Goal: Information Seeking & Learning: Compare options

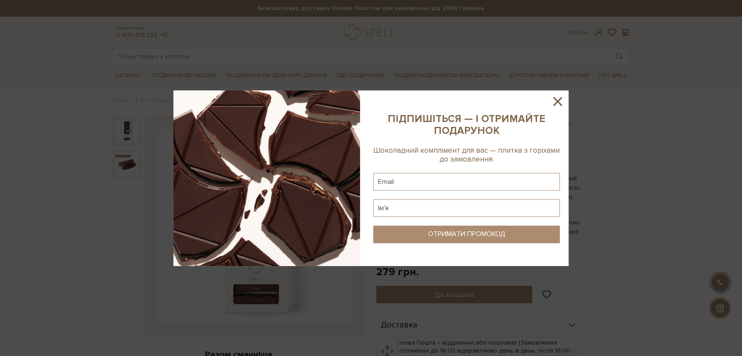
click at [559, 103] on icon at bounding box center [557, 101] width 9 height 9
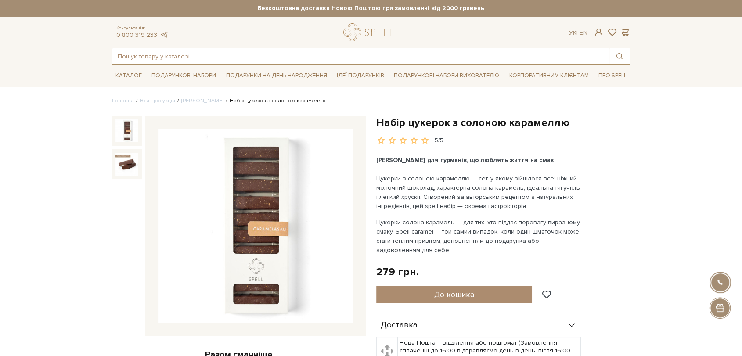
click at [245, 57] on input "text" at bounding box center [360, 56] width 497 height 16
type input "ь"
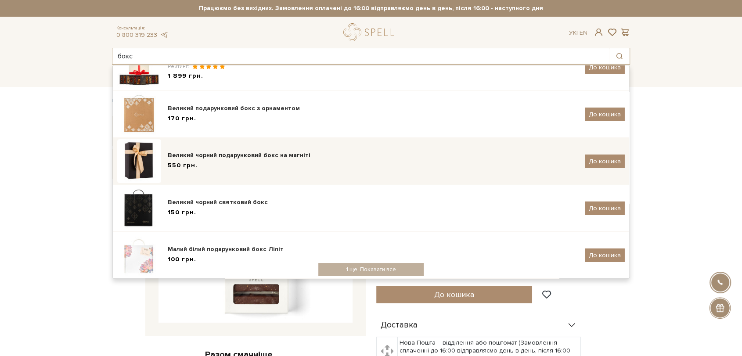
scroll to position [102, 0]
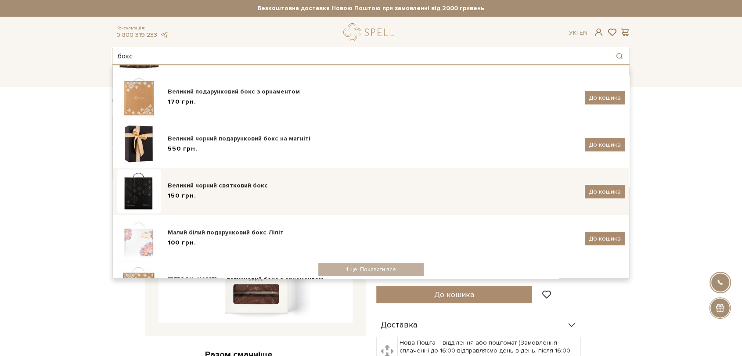
type input "бокс"
click at [233, 193] on div "150 грн." at bounding box center [373, 195] width 410 height 9
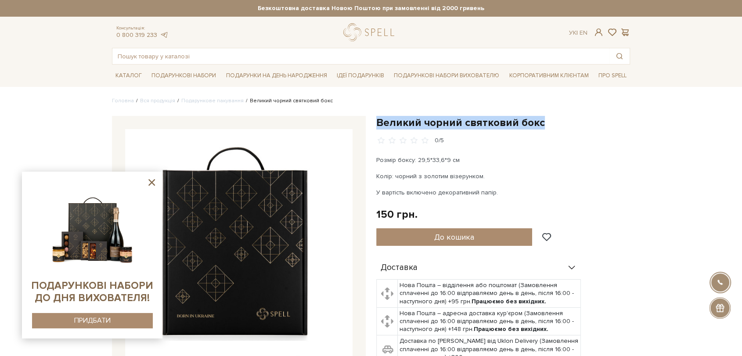
drag, startPoint x: 379, startPoint y: 118, endPoint x: 545, endPoint y: 120, distance: 165.9
click at [545, 120] on h1 "Великий чорний святковий бокс" at bounding box center [503, 123] width 254 height 14
copy h1 "Великий чорний святковий бокс"
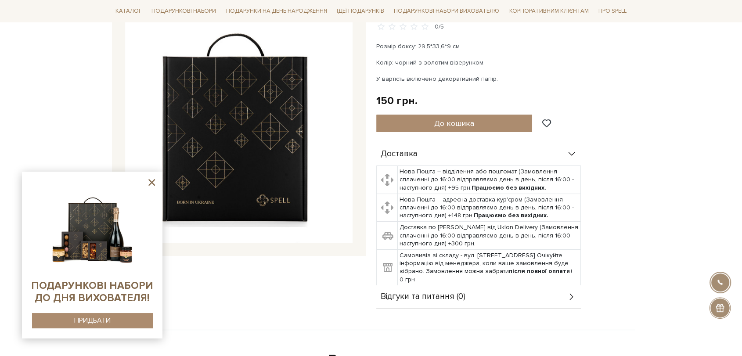
scroll to position [97, 0]
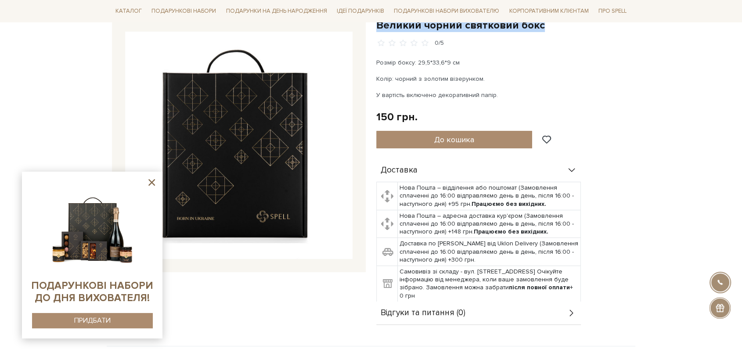
drag, startPoint x: 376, startPoint y: 78, endPoint x: 457, endPoint y: 67, distance: 81.9
click at [483, 71] on div "Розмір боксу: 29,5*33,6*9 см Колір: чорний з золотим візерунком. У вартість вкл…" at bounding box center [479, 79] width 206 height 42
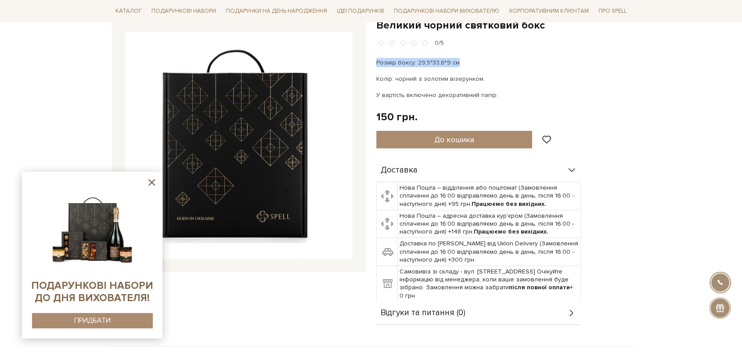
drag, startPoint x: 376, startPoint y: 62, endPoint x: 467, endPoint y: 57, distance: 91.4
click at [467, 57] on div "Великий чорний святковий бокс 0/5 Розмір боксу: 29,5*33,6*9 см Колір: чорний з …" at bounding box center [503, 171] width 264 height 307
copy p "Розмір боксу: 29,5*33,6*9 см"
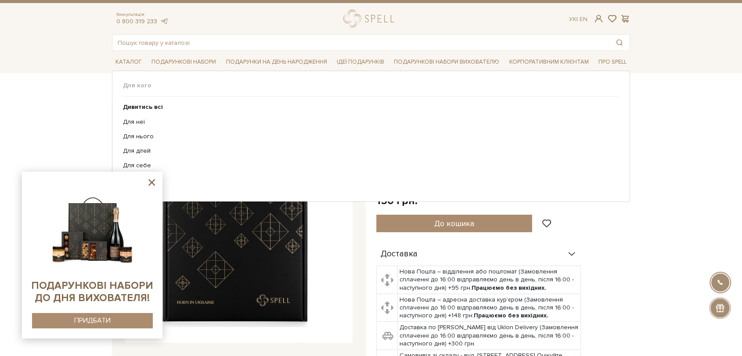
scroll to position [0, 0]
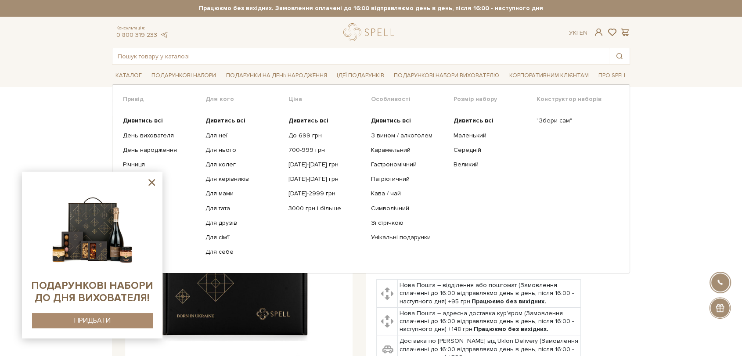
click at [184, 65] on li "Подарункові набори Привід Дивитись всі" at bounding box center [184, 75] width 72 height 21
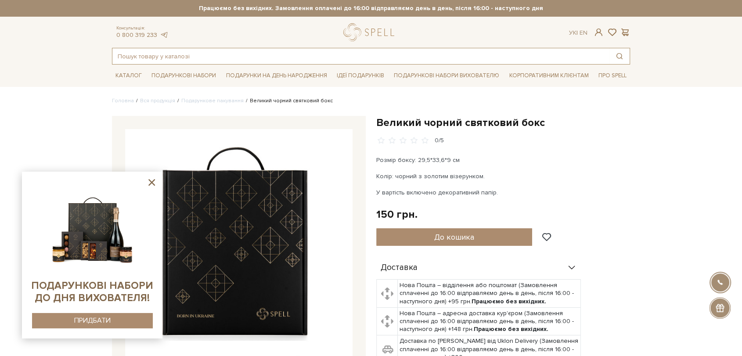
click at [183, 55] on input "text" at bounding box center [360, 56] width 497 height 16
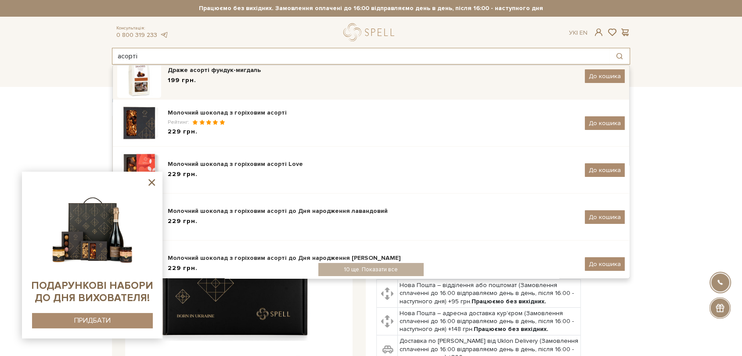
scroll to position [151, 0]
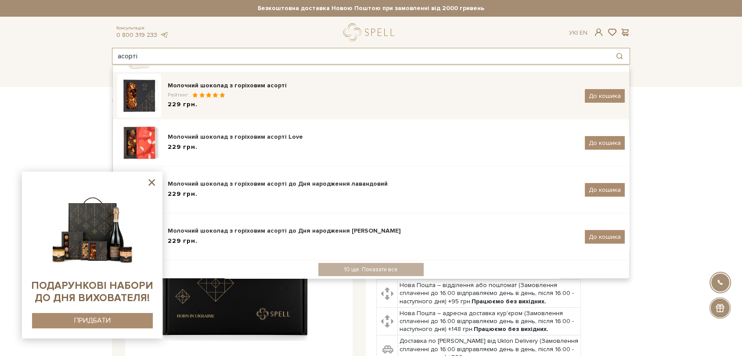
type input "асорті"
click at [256, 94] on div "Рейтинг:" at bounding box center [373, 94] width 410 height 7
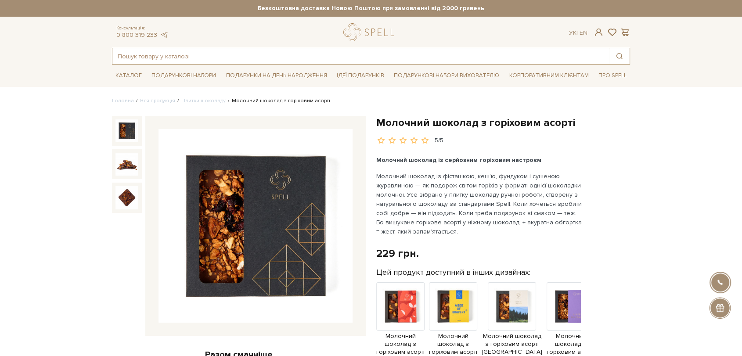
click at [284, 59] on input "text" at bounding box center [360, 56] width 497 height 16
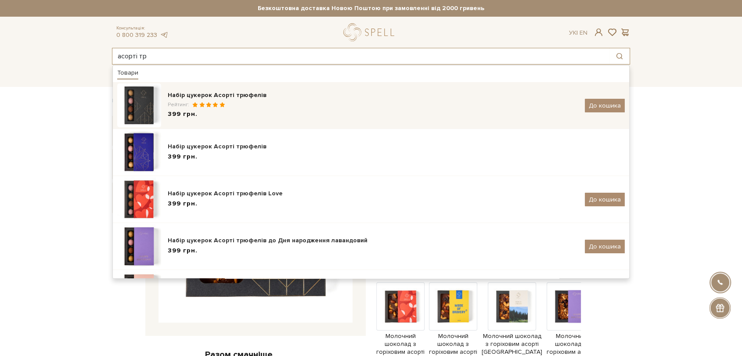
type input "асорті тр"
click at [278, 103] on div "Рейтинг:" at bounding box center [373, 104] width 410 height 7
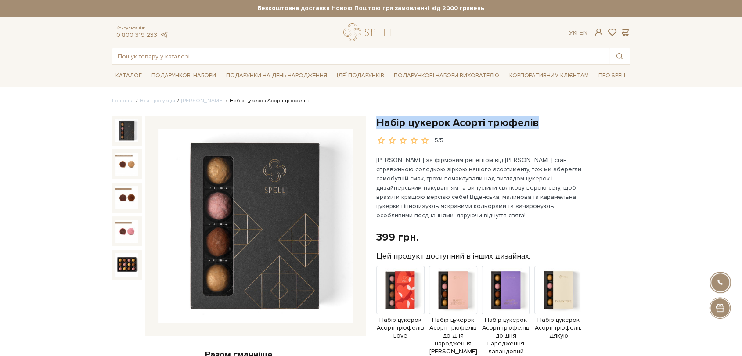
drag, startPoint x: 379, startPoint y: 121, endPoint x: 541, endPoint y: 117, distance: 162.4
click at [541, 117] on h1 "Набір цукерок Асорті трюфелів" at bounding box center [503, 123] width 254 height 14
copy h1 "Набір цукерок Асорті трюфелів"
click at [268, 55] on input "text" at bounding box center [360, 56] width 497 height 16
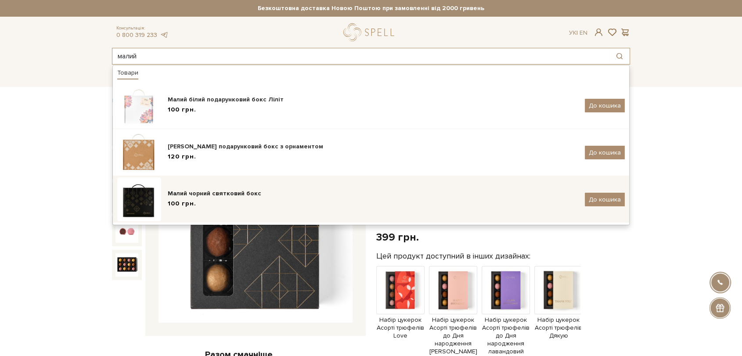
type input "малий"
click at [251, 187] on div "Малий чорний святковий бокс 100 грн. До кошика" at bounding box center [370, 199] width 507 height 44
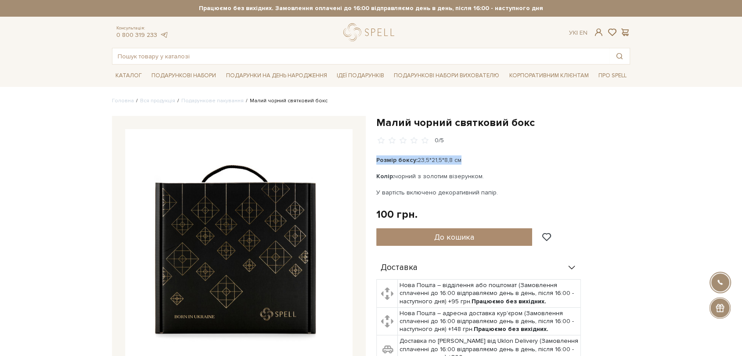
drag, startPoint x: 376, startPoint y: 159, endPoint x: 468, endPoint y: 158, distance: 92.2
click at [468, 158] on div "Малий чорний святковий бокс 0/5 Розмір боксу: 23,5*21,5*8,8 см Колір: чорний з …" at bounding box center [503, 269] width 264 height 307
copy p "Розмір боксу: 23,5*21,5*8,8 см"
click at [306, 51] on input "text" at bounding box center [360, 56] width 497 height 16
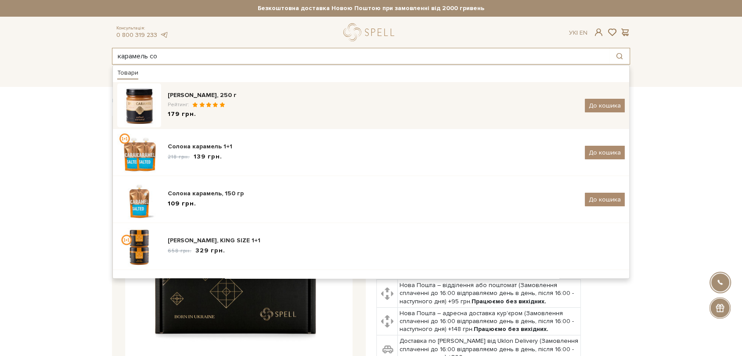
type input "карамель со"
click at [318, 110] on div "179 грн." at bounding box center [373, 114] width 410 height 9
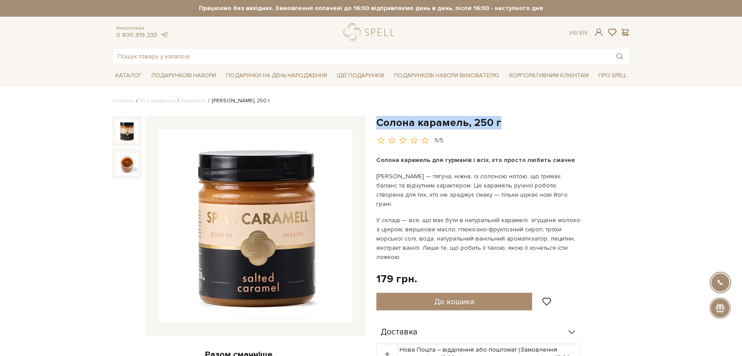
drag, startPoint x: 377, startPoint y: 123, endPoint x: 516, endPoint y: 127, distance: 139.6
click at [517, 127] on div "Солона карамель, 250 г 5/5 Солона карамель для гурманів і всіх, хто просто люби…" at bounding box center [503, 343] width 264 height 455
copy h1 "Солона карамель, 250 г"
click at [291, 51] on input "text" at bounding box center [360, 56] width 497 height 16
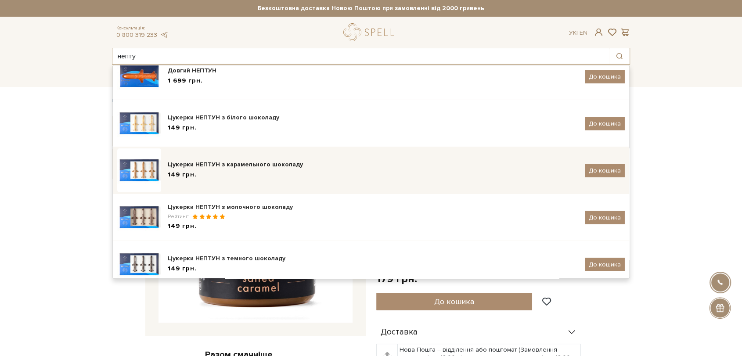
scroll to position [40, 0]
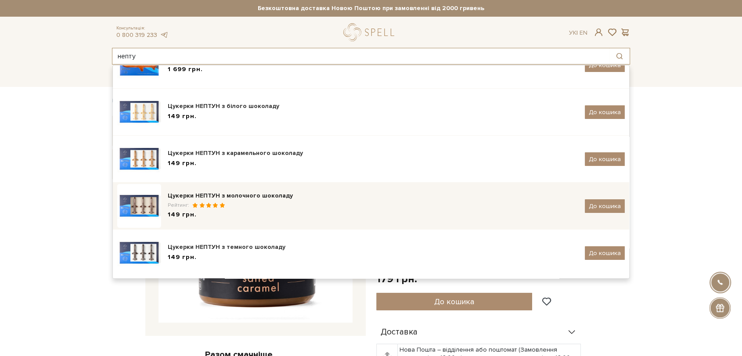
type input "непту"
click at [279, 200] on div "Цукерки НЕПТУН з молочного шоколаду Рейтинг: 149 грн." at bounding box center [373, 205] width 410 height 29
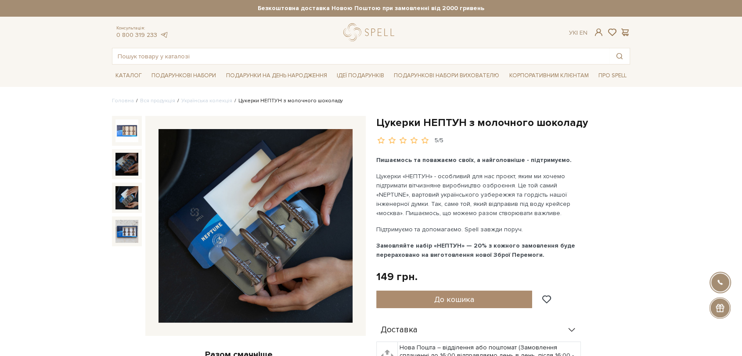
click at [132, 196] on img at bounding box center [126, 197] width 23 height 23
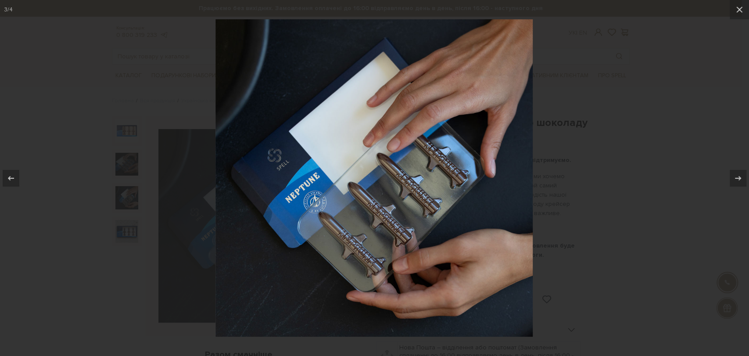
click at [587, 105] on div at bounding box center [374, 178] width 749 height 356
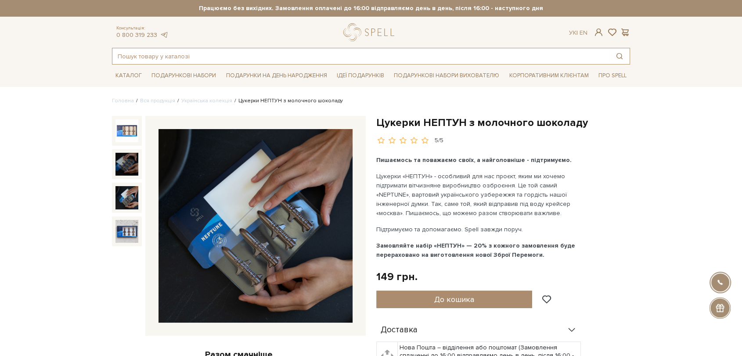
click at [255, 52] on input "text" at bounding box center [360, 56] width 497 height 16
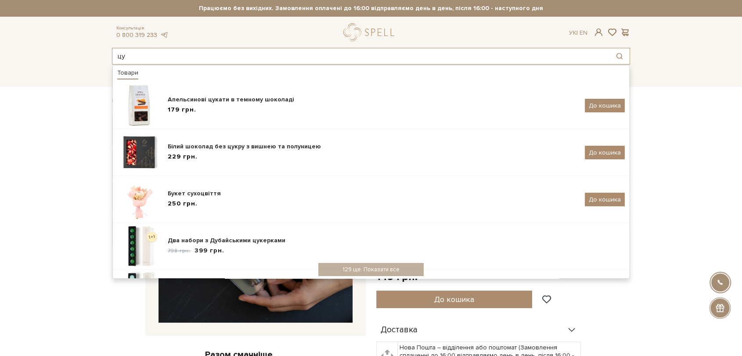
type input "ц"
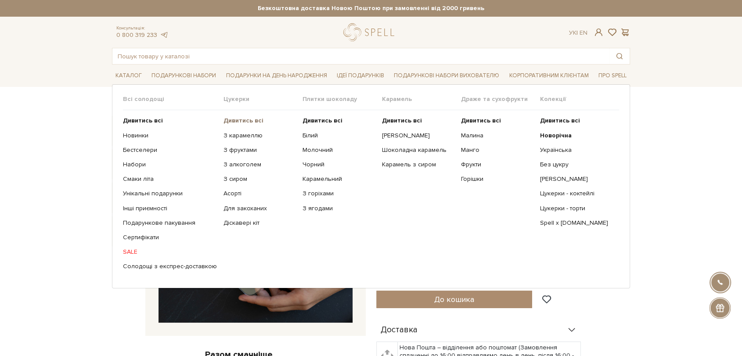
click at [239, 117] on b "Дивитись всі" at bounding box center [243, 120] width 40 height 7
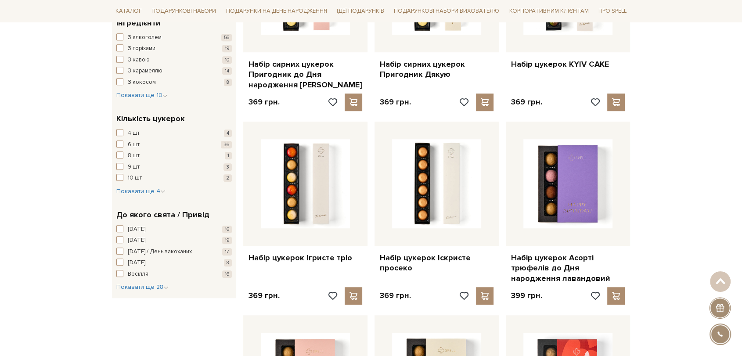
scroll to position [682, 0]
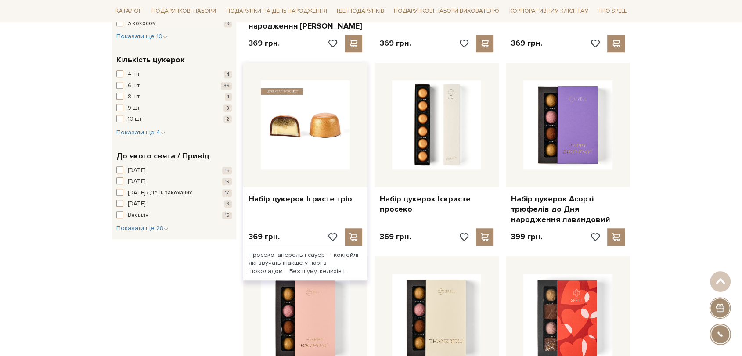
click at [323, 110] on img at bounding box center [305, 124] width 89 height 89
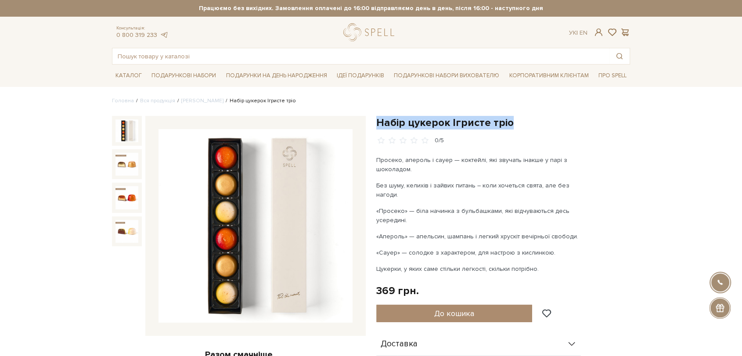
drag, startPoint x: 379, startPoint y: 120, endPoint x: 516, endPoint y: 122, distance: 136.9
click at [516, 122] on h1 "Набір цукерок Ігристе тріо" at bounding box center [503, 123] width 254 height 14
copy h1 "Набір цукерок Ігристе тріо"
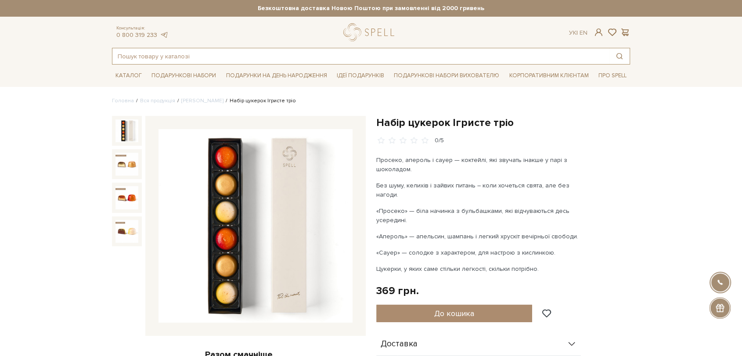
click at [219, 59] on input "text" at bounding box center [360, 56] width 497 height 16
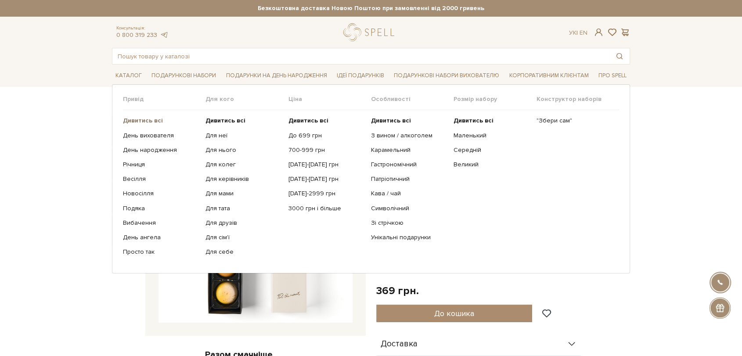
click at [148, 118] on b "Дивитись всі" at bounding box center [143, 120] width 40 height 7
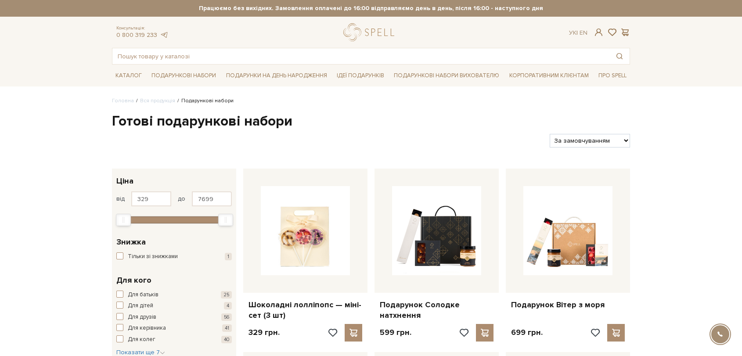
click at [617, 139] on select "За замовчуванням За Ціною (зростання) За Ціною (зменшення) Новинки За популярні…" at bounding box center [589, 141] width 80 height 14
select select "[URL][DOMAIN_NAME]"
click at [549, 134] on select "За замовчуванням За Ціною (зростання) За Ціною (зменшення) Новинки За популярні…" at bounding box center [589, 141] width 80 height 14
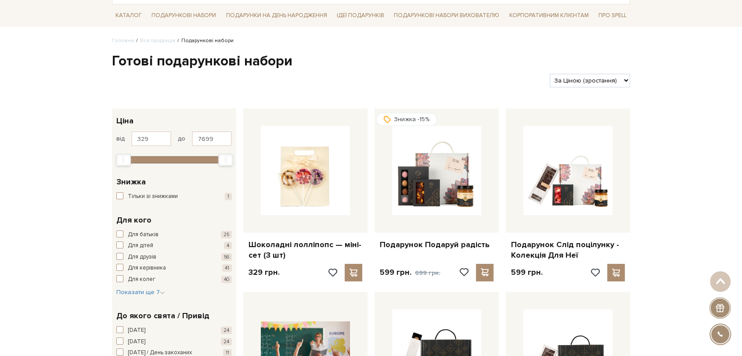
scroll to position [49, 0]
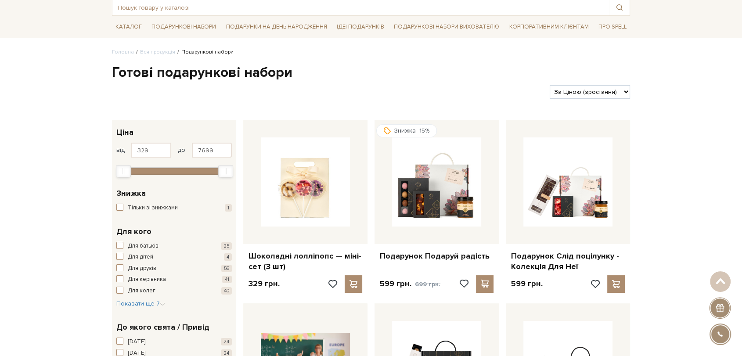
click at [599, 90] on select "За замовчуванням За Ціною (зростання) За Ціною (зменшення) Новинки За популярні…" at bounding box center [589, 92] width 80 height 14
select select "https://spellchocolate.com/our-productions/podarunkovi-box/?sort=p.price&order=…"
click at [549, 85] on select "За замовчуванням За Ціною (зростання) За Ціною (зменшення) Новинки За популярні…" at bounding box center [589, 92] width 80 height 14
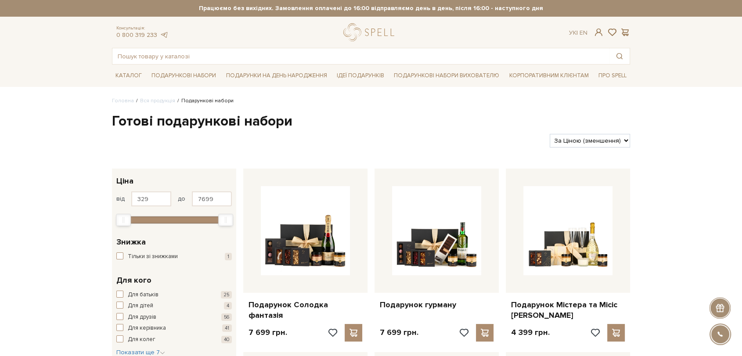
scroll to position [49, 0]
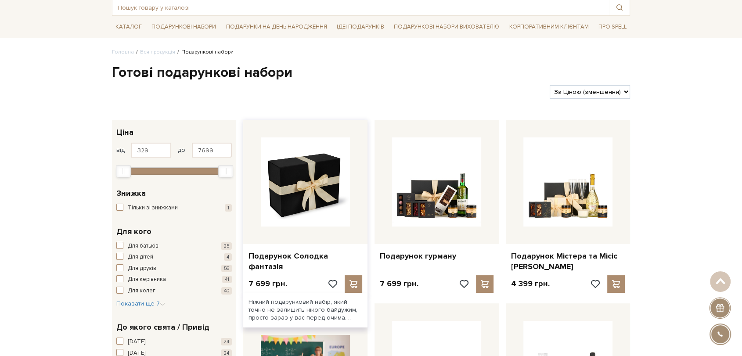
click at [315, 176] on img at bounding box center [305, 181] width 89 height 89
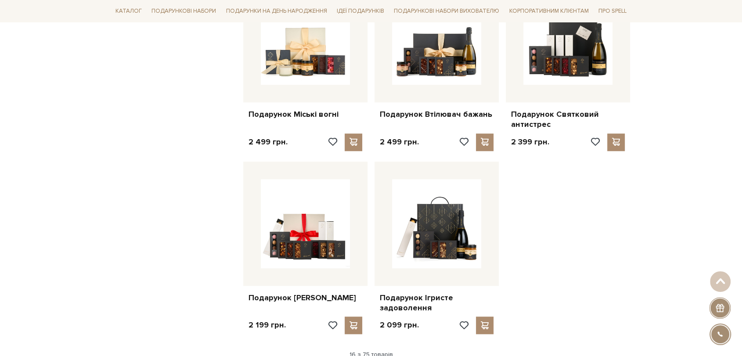
scroll to position [837, 0]
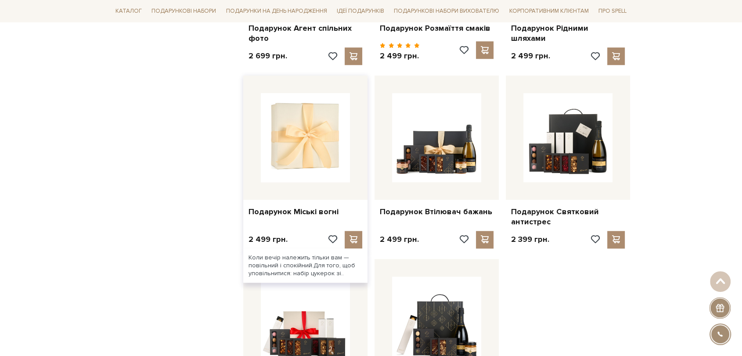
click at [323, 110] on img at bounding box center [305, 137] width 89 height 89
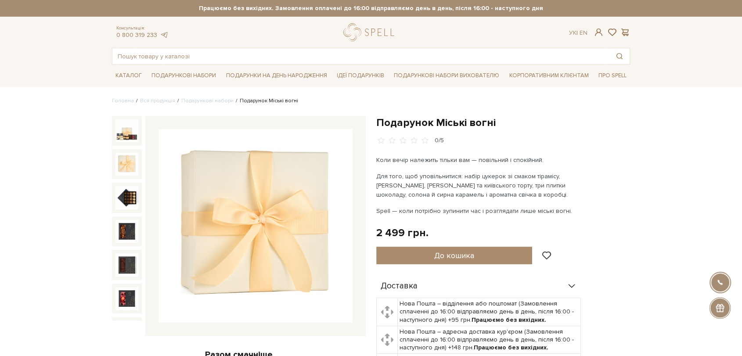
click at [120, 162] on img at bounding box center [126, 164] width 23 height 23
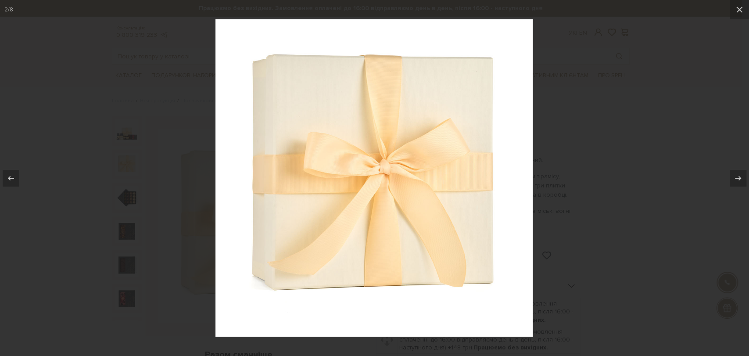
click at [608, 175] on div at bounding box center [374, 178] width 749 height 356
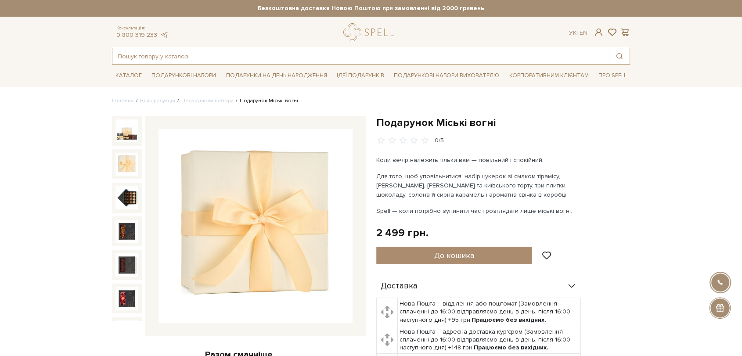
click at [298, 57] on input "text" at bounding box center [360, 56] width 497 height 16
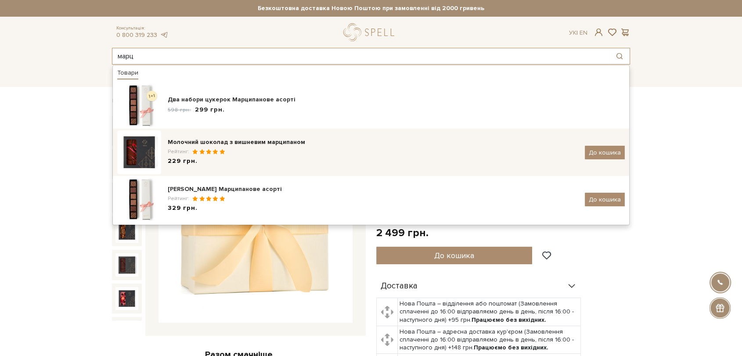
type input "марц"
click at [267, 148] on div "Рейтинг:" at bounding box center [373, 151] width 410 height 7
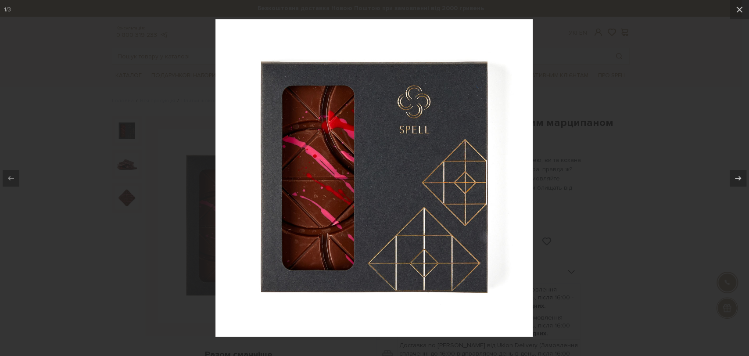
click at [621, 147] on div at bounding box center [374, 178] width 749 height 356
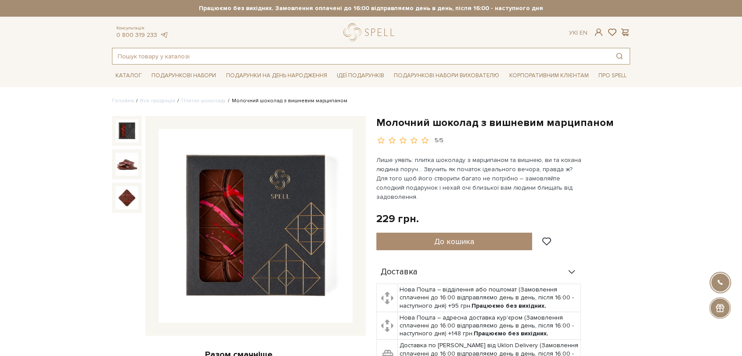
click at [267, 60] on input "text" at bounding box center [360, 56] width 497 height 16
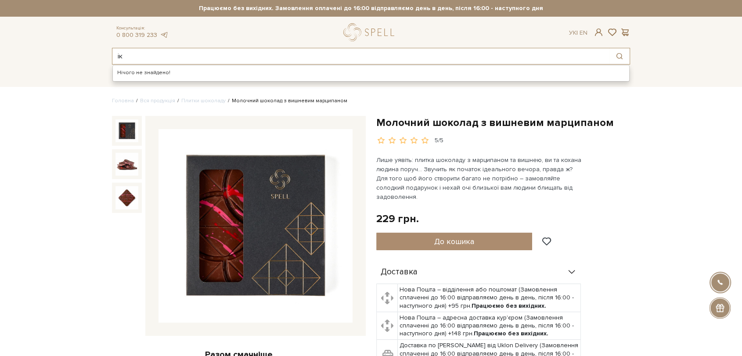
type input "і"
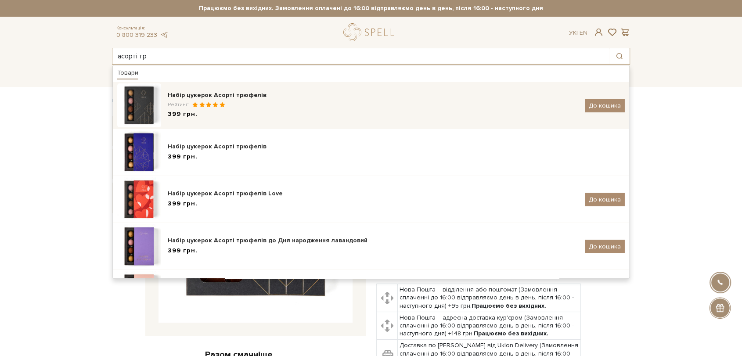
type input "асорті тр"
click at [258, 97] on div "Набір цукерок Асорті трюфелів" at bounding box center [373, 95] width 410 height 9
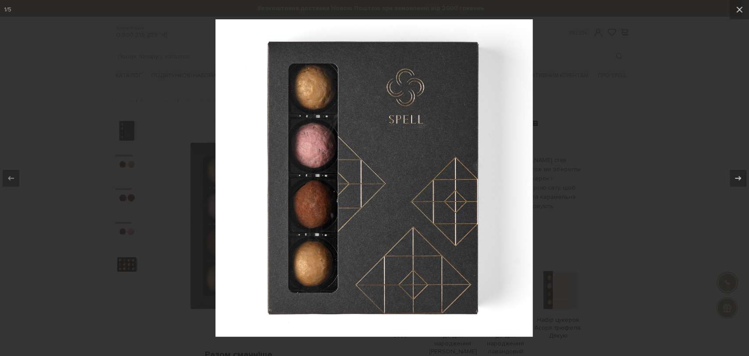
click at [341, 10] on div at bounding box center [374, 178] width 749 height 356
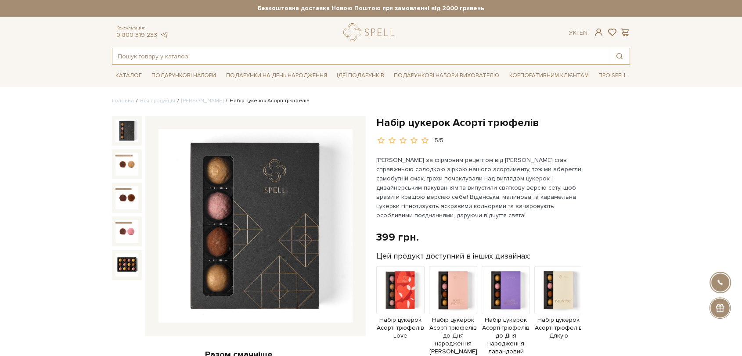
click at [297, 57] on input "text" at bounding box center [360, 56] width 497 height 16
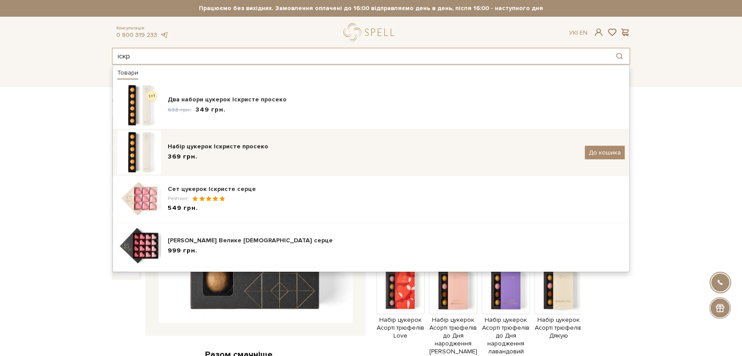
type input "іскр"
click at [295, 144] on div "Набір цукерок Іскристе просеко" at bounding box center [373, 146] width 410 height 9
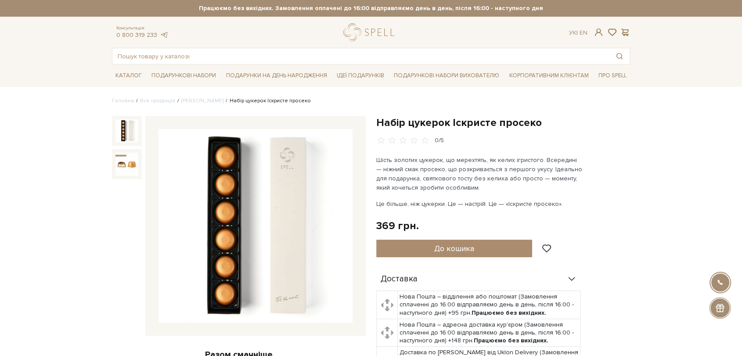
drag, startPoint x: 281, startPoint y: 172, endPoint x: 248, endPoint y: 196, distance: 39.9
click at [248, 196] on img at bounding box center [255, 226] width 194 height 194
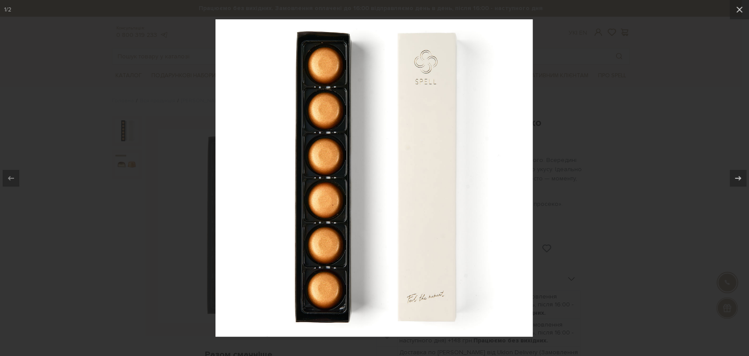
click at [591, 101] on div at bounding box center [374, 178] width 749 height 356
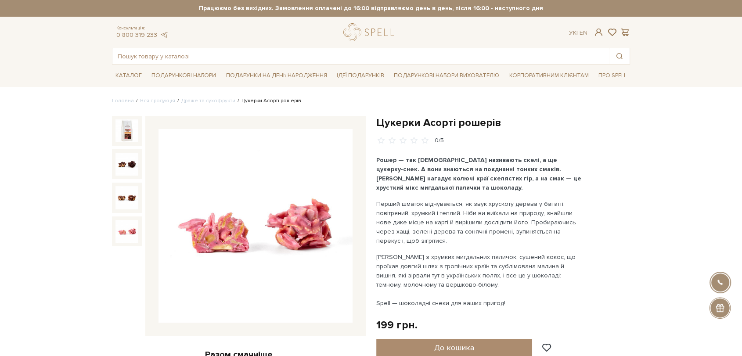
click at [286, 204] on img at bounding box center [255, 226] width 194 height 194
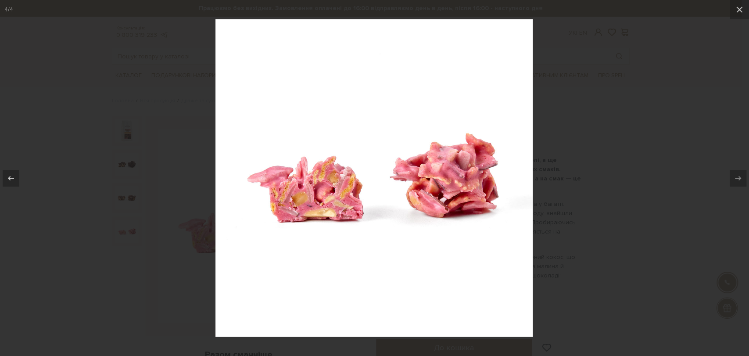
click at [117, 162] on div at bounding box center [374, 178] width 749 height 356
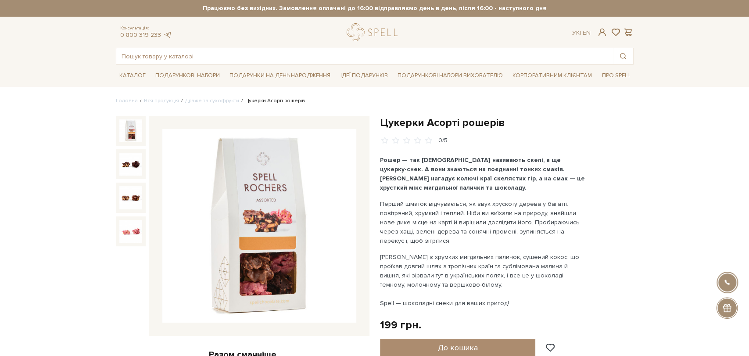
click at [123, 130] on img at bounding box center [130, 130] width 23 height 23
